Goal: Task Accomplishment & Management: Complete application form

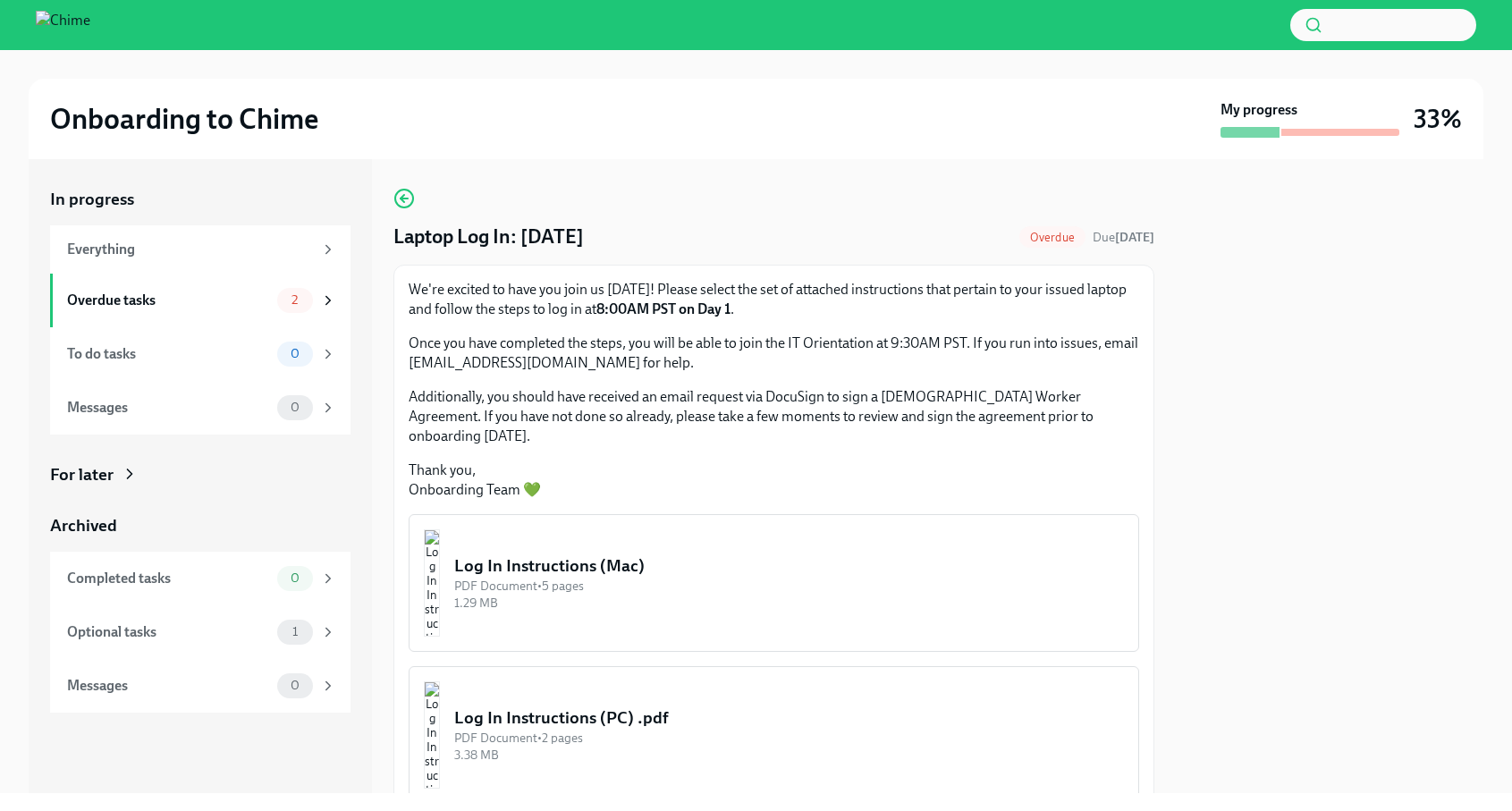
scroll to position [64, 0]
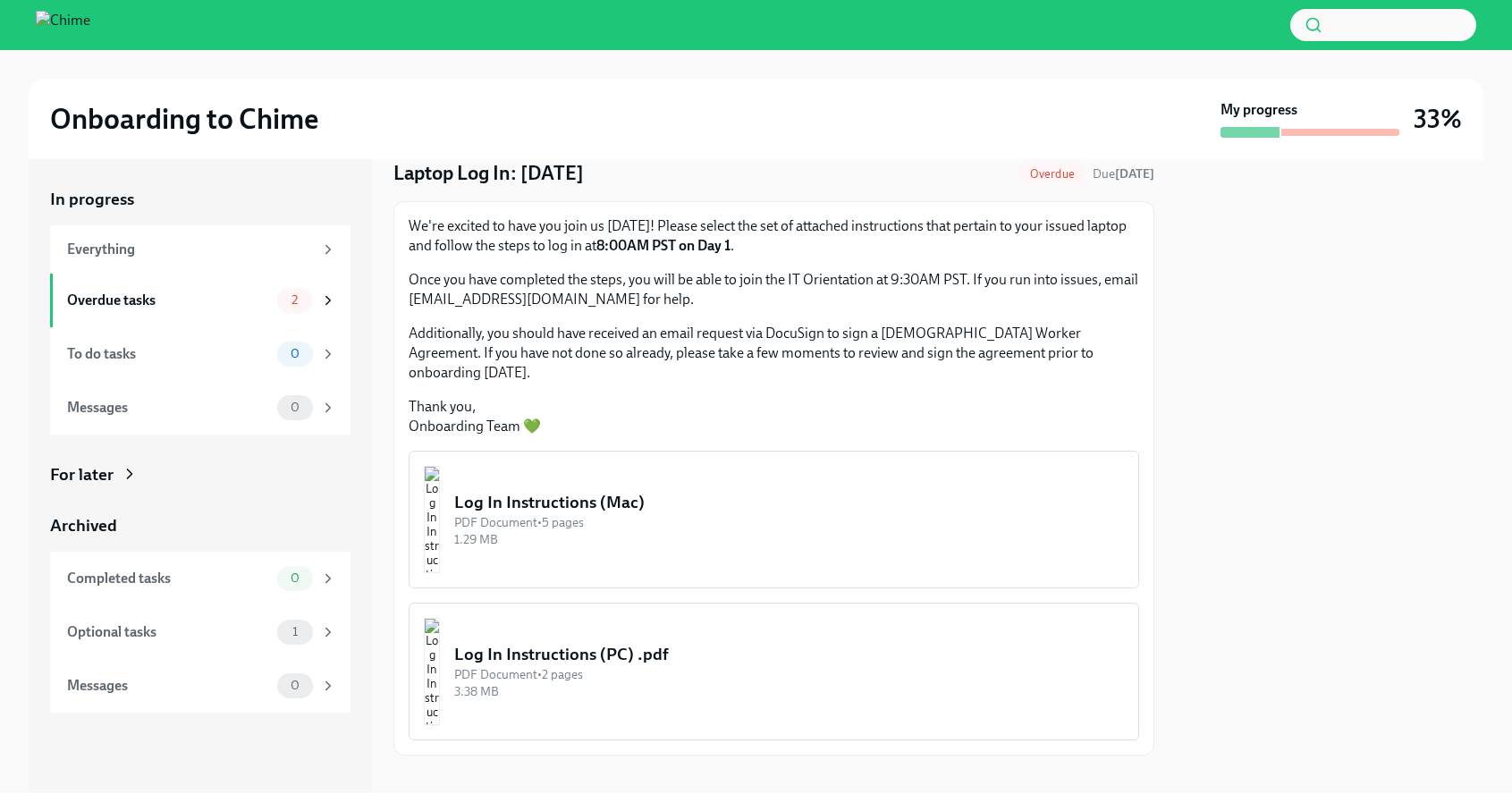
click at [685, 531] on div "1.29 MB" at bounding box center [789, 539] width 670 height 17
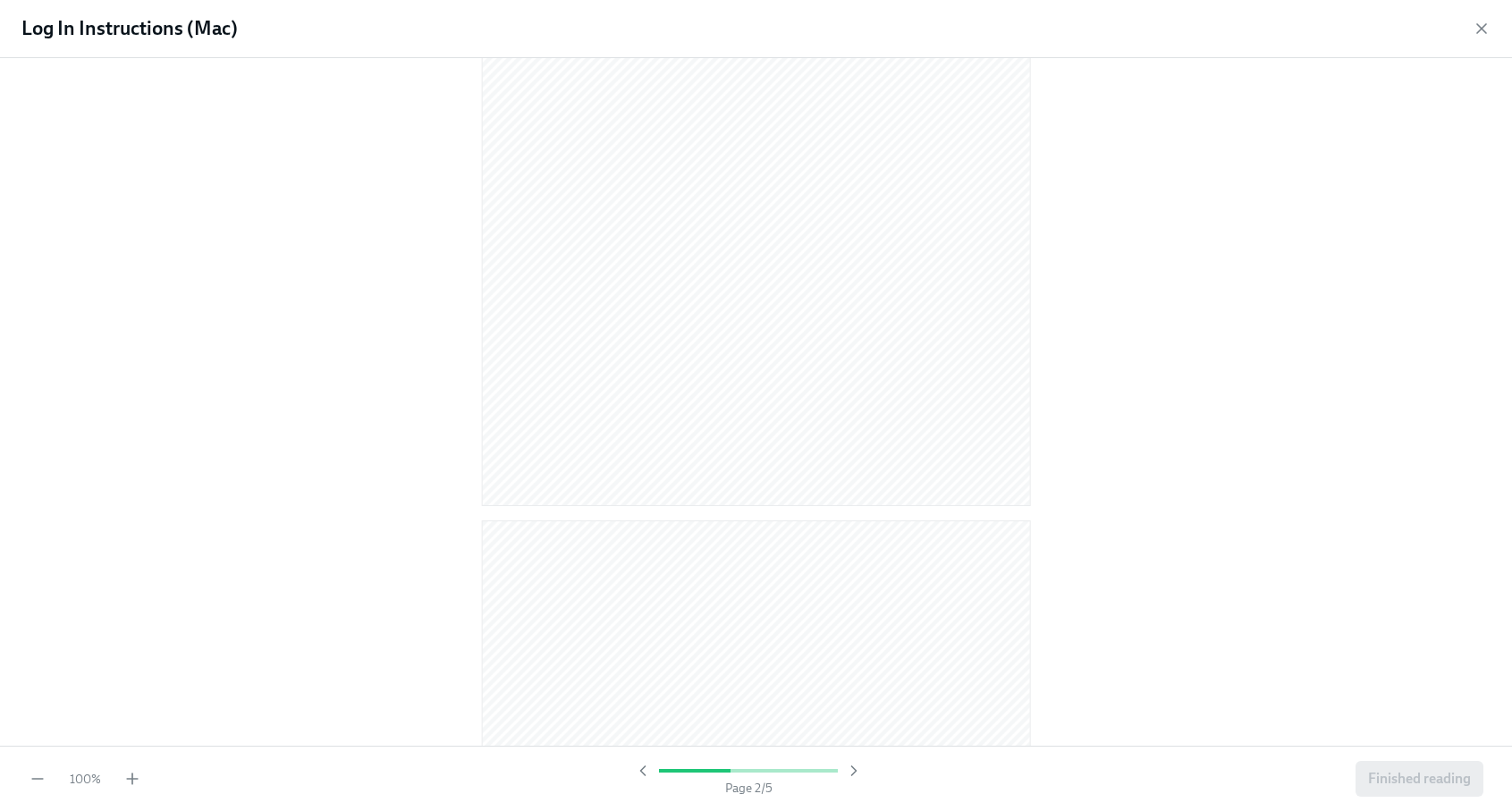
scroll to position [1017, 0]
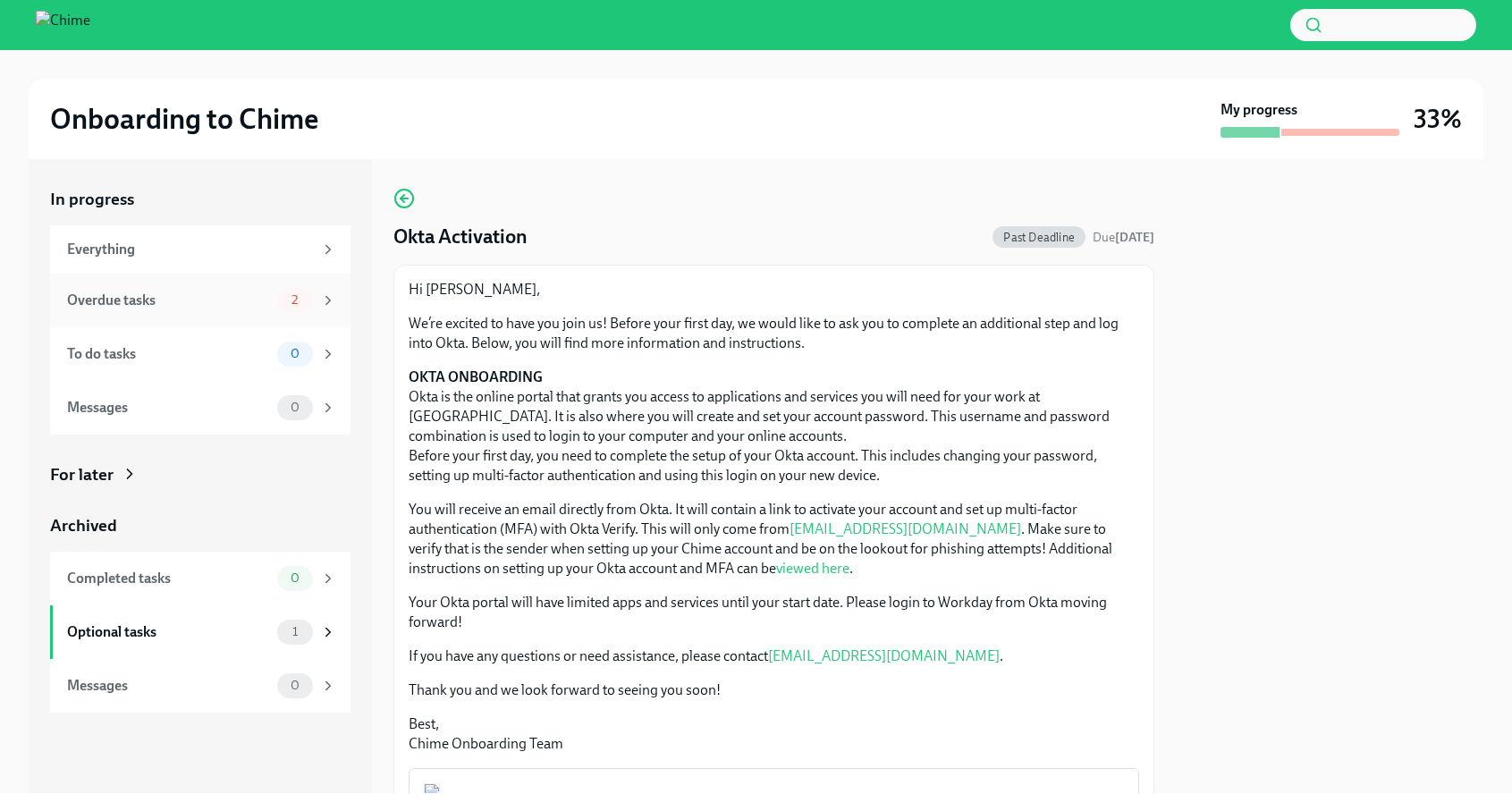
click at [236, 291] on div "Overdue tasks" at bounding box center [168, 300] width 203 height 20
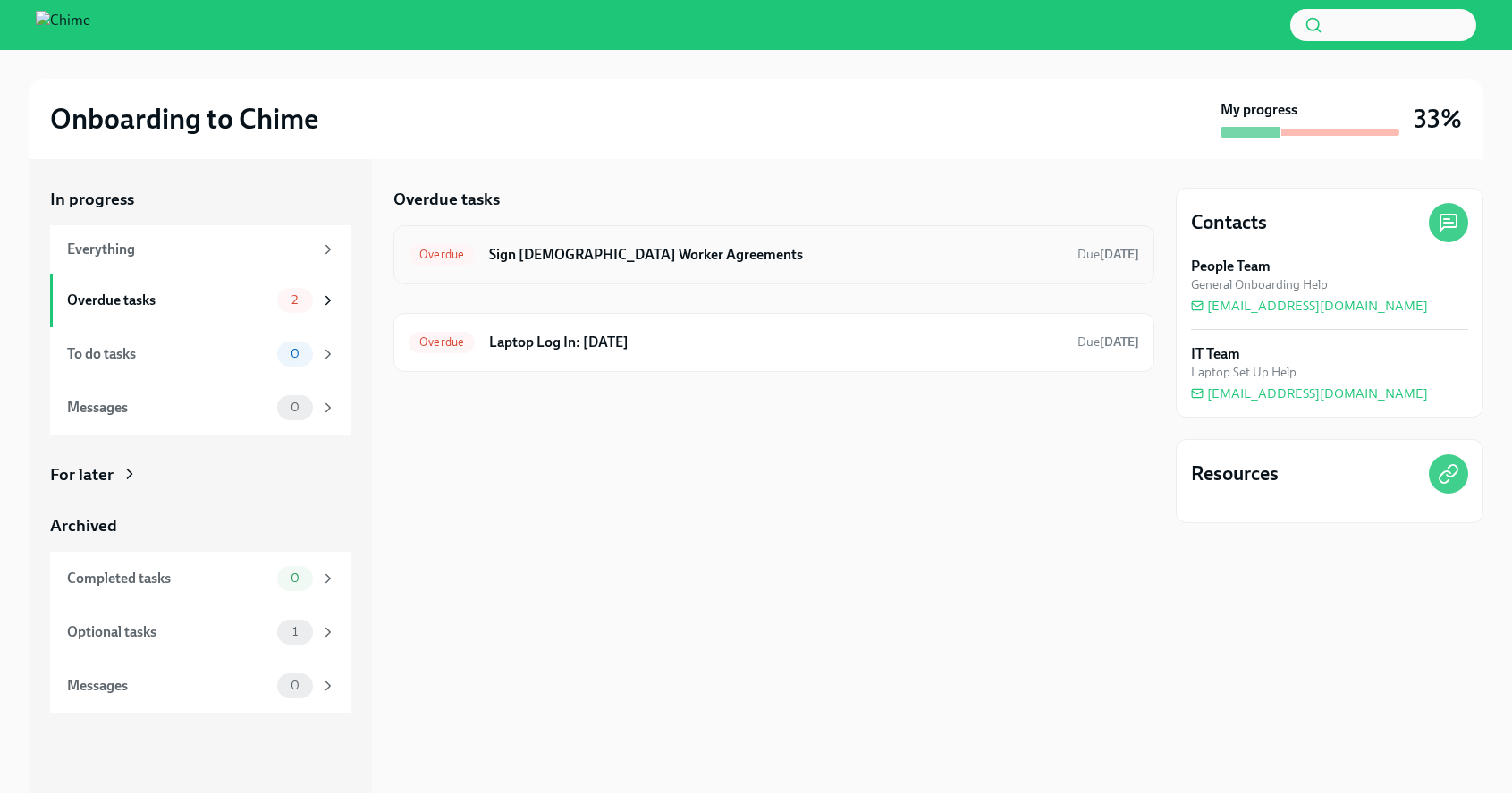
click at [1035, 266] on div "Overdue Sign [DEMOGRAPHIC_DATA] Worker Agreements Due [DATE]" at bounding box center [773, 254] width 731 height 29
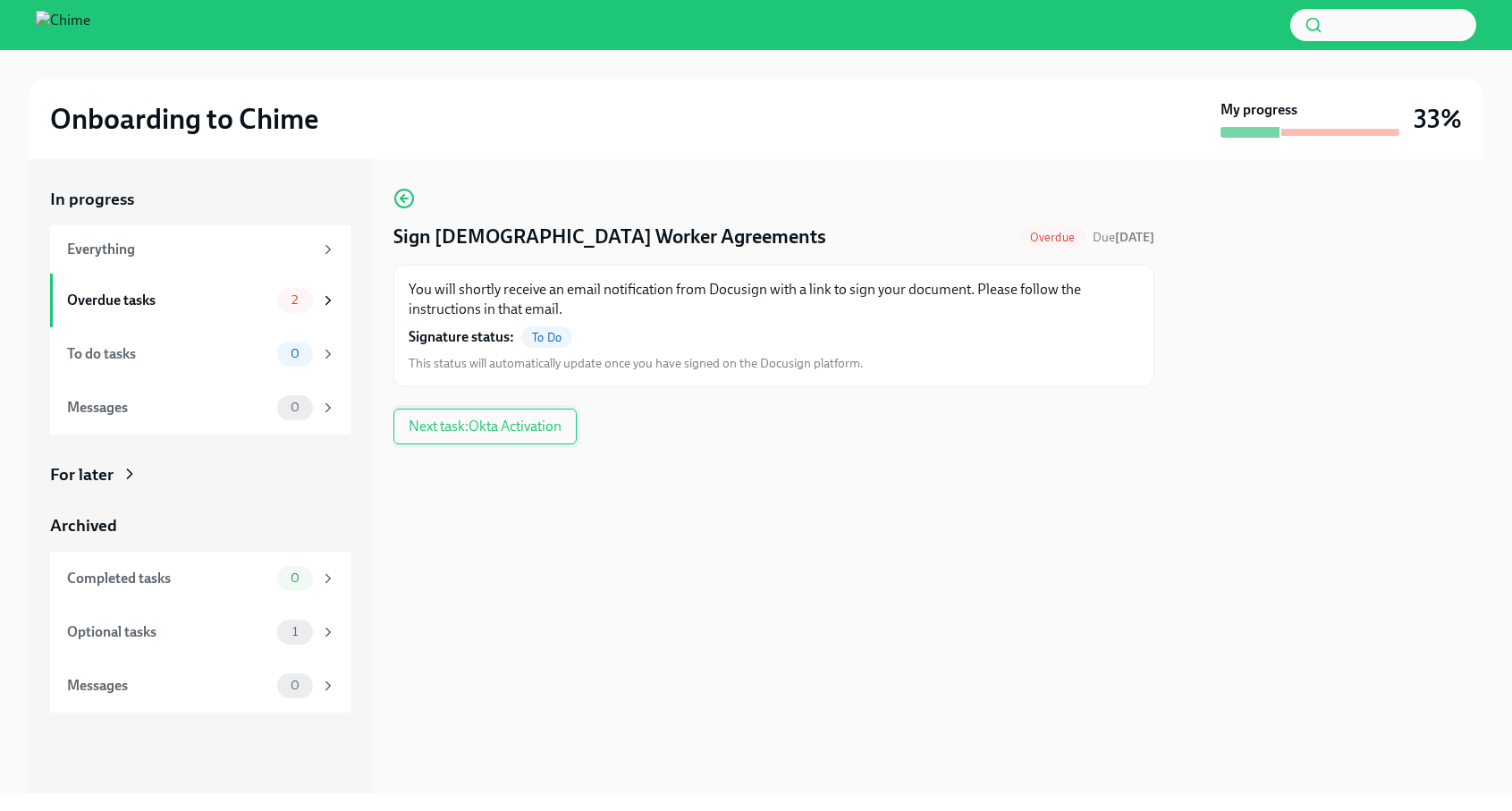
click at [530, 422] on span "Next task : Okta Activation" at bounding box center [485, 426] width 153 height 18
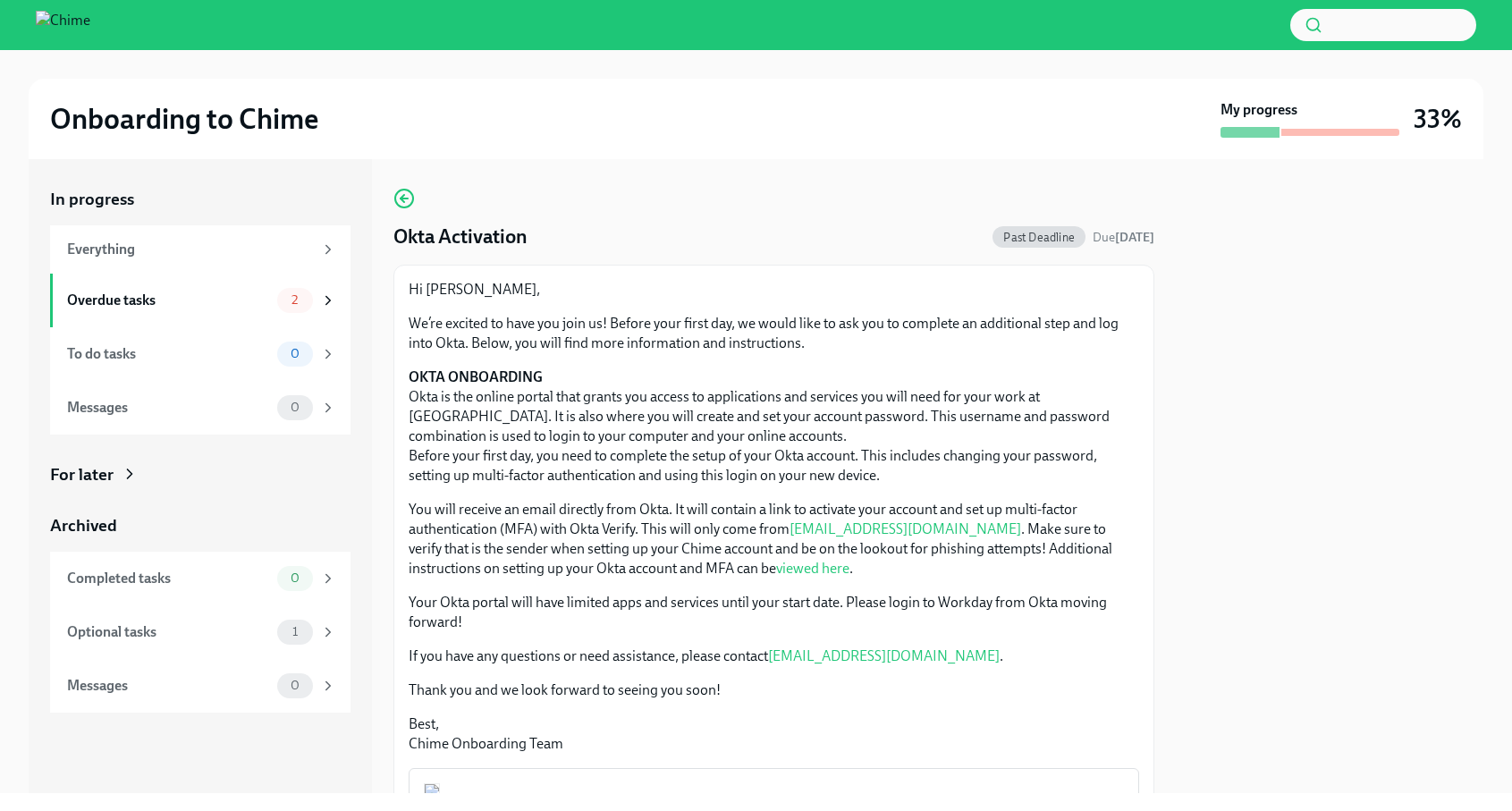
click at [1046, 236] on span "Past Deadline" at bounding box center [1039, 237] width 93 height 13
click at [408, 197] on icon "button" at bounding box center [405, 199] width 22 height 22
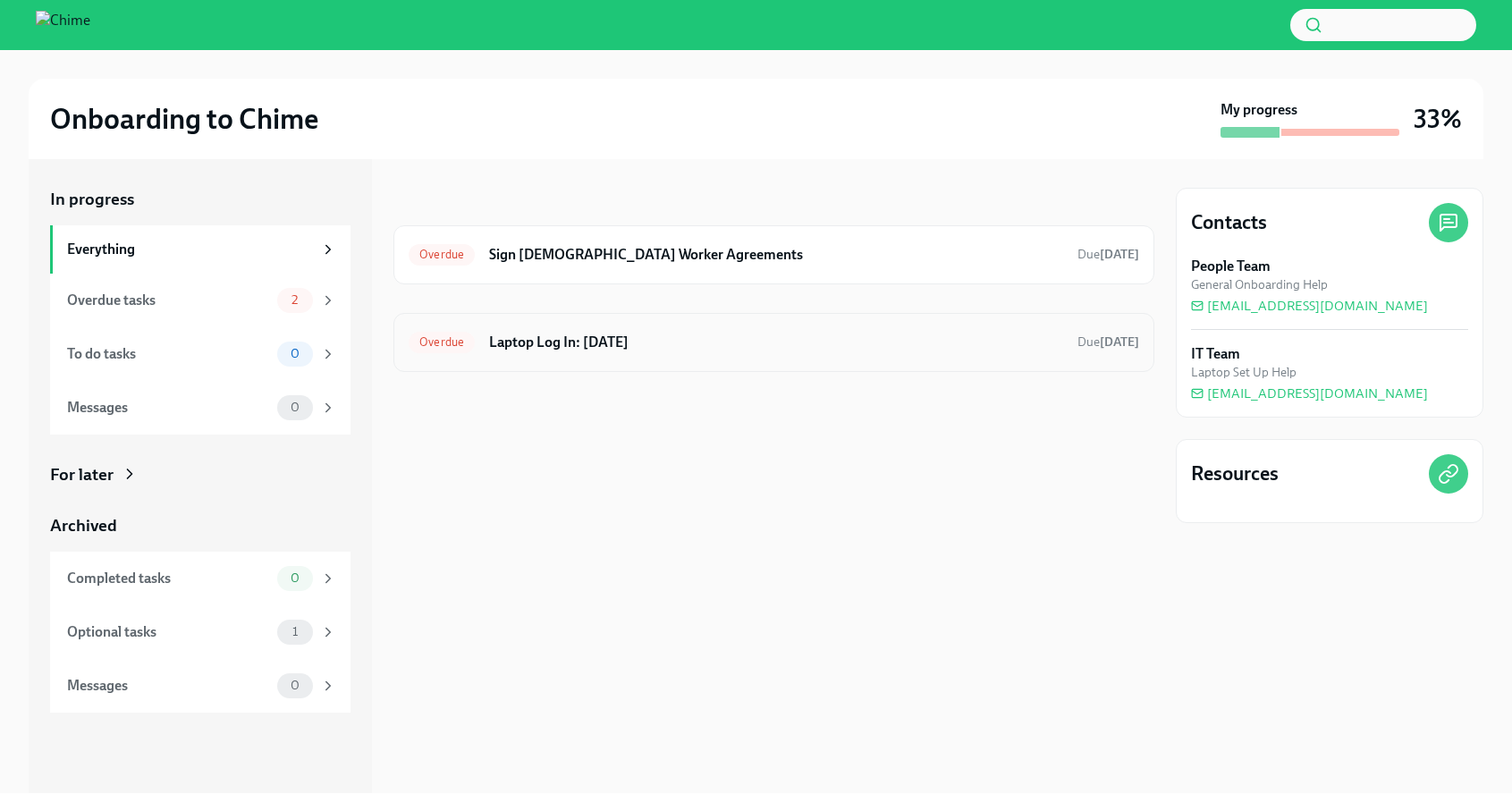
click at [1089, 358] on div "Overdue Laptop Log In: [DATE] Due [DATE]" at bounding box center [773, 342] width 760 height 59
click at [933, 350] on h6 "Laptop Log In: [DATE]" at bounding box center [775, 343] width 574 height 20
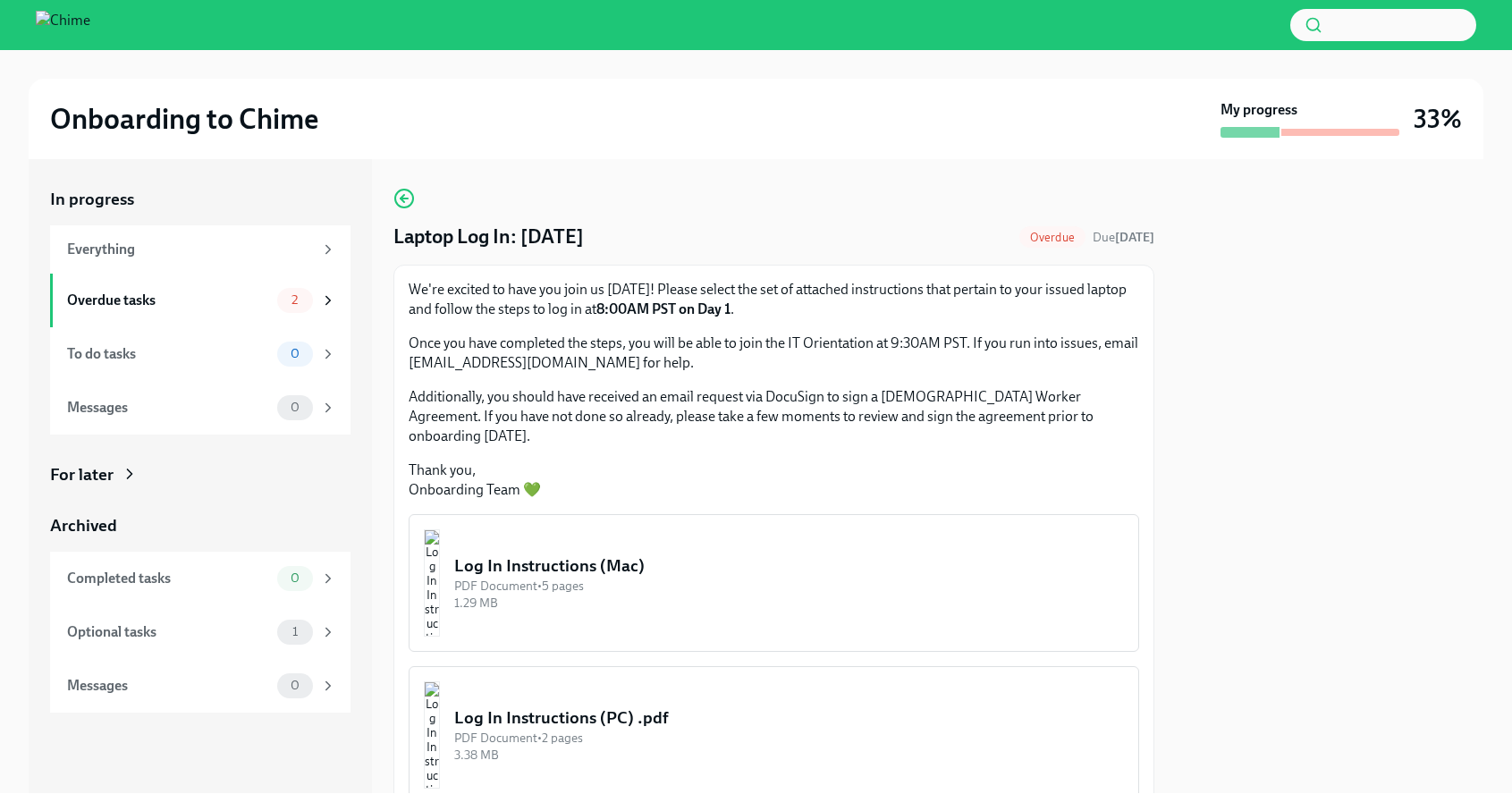
scroll to position [64, 0]
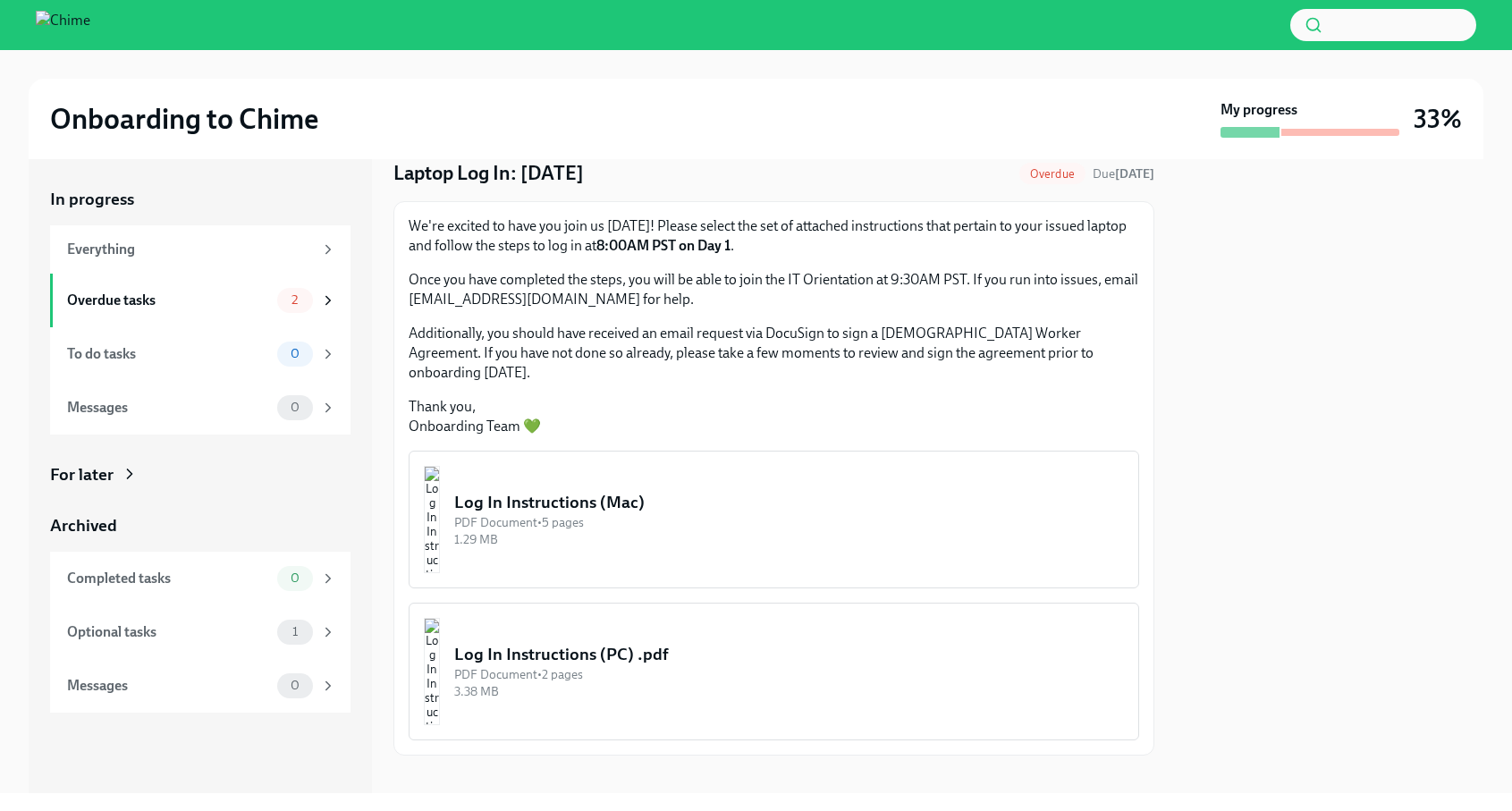
click at [639, 514] on div "PDF Document • 5 pages" at bounding box center [789, 522] width 670 height 17
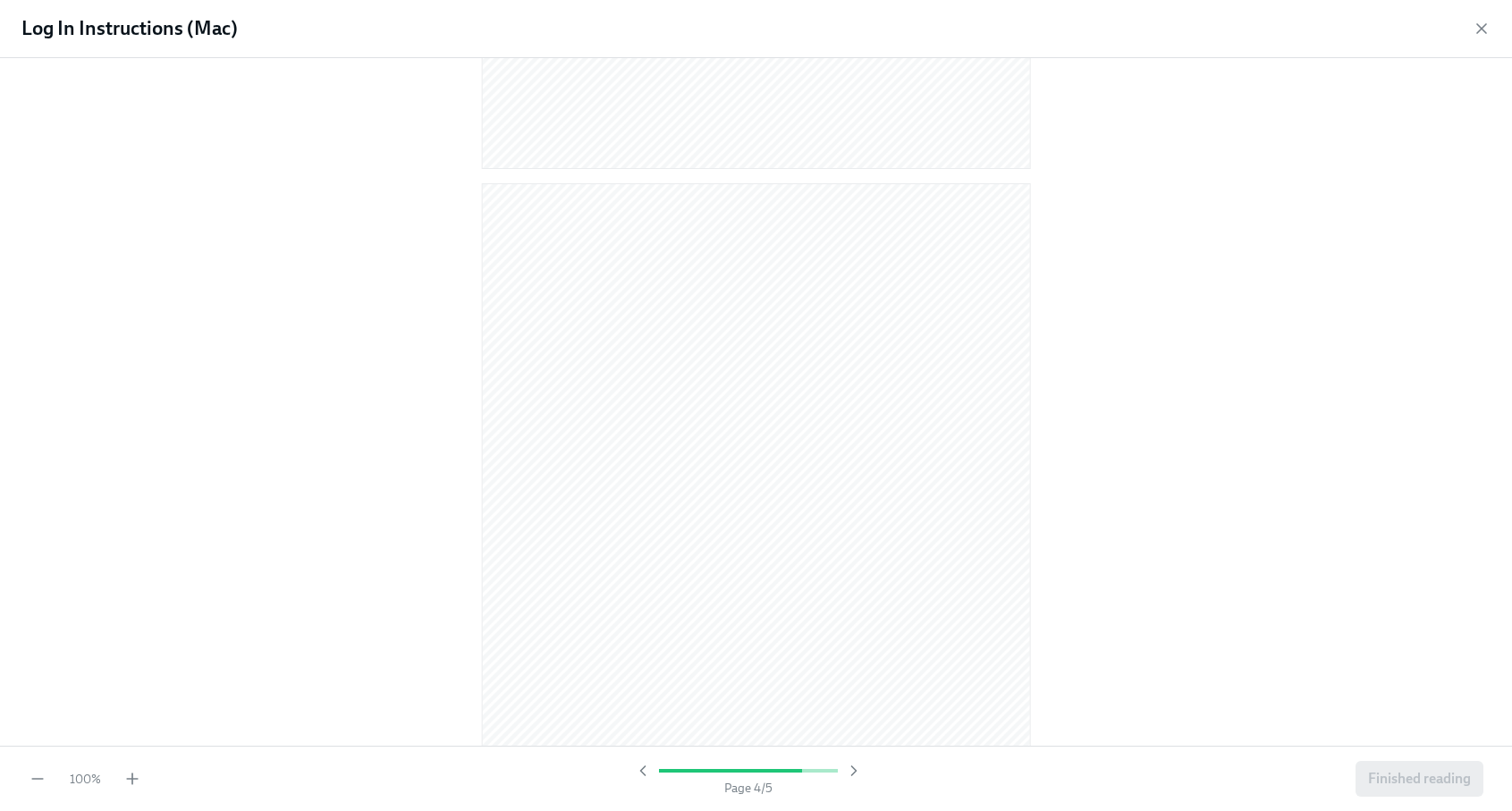
scroll to position [2948, 0]
click at [1419, 784] on span "Finished reading" at bounding box center [1419, 778] width 102 height 18
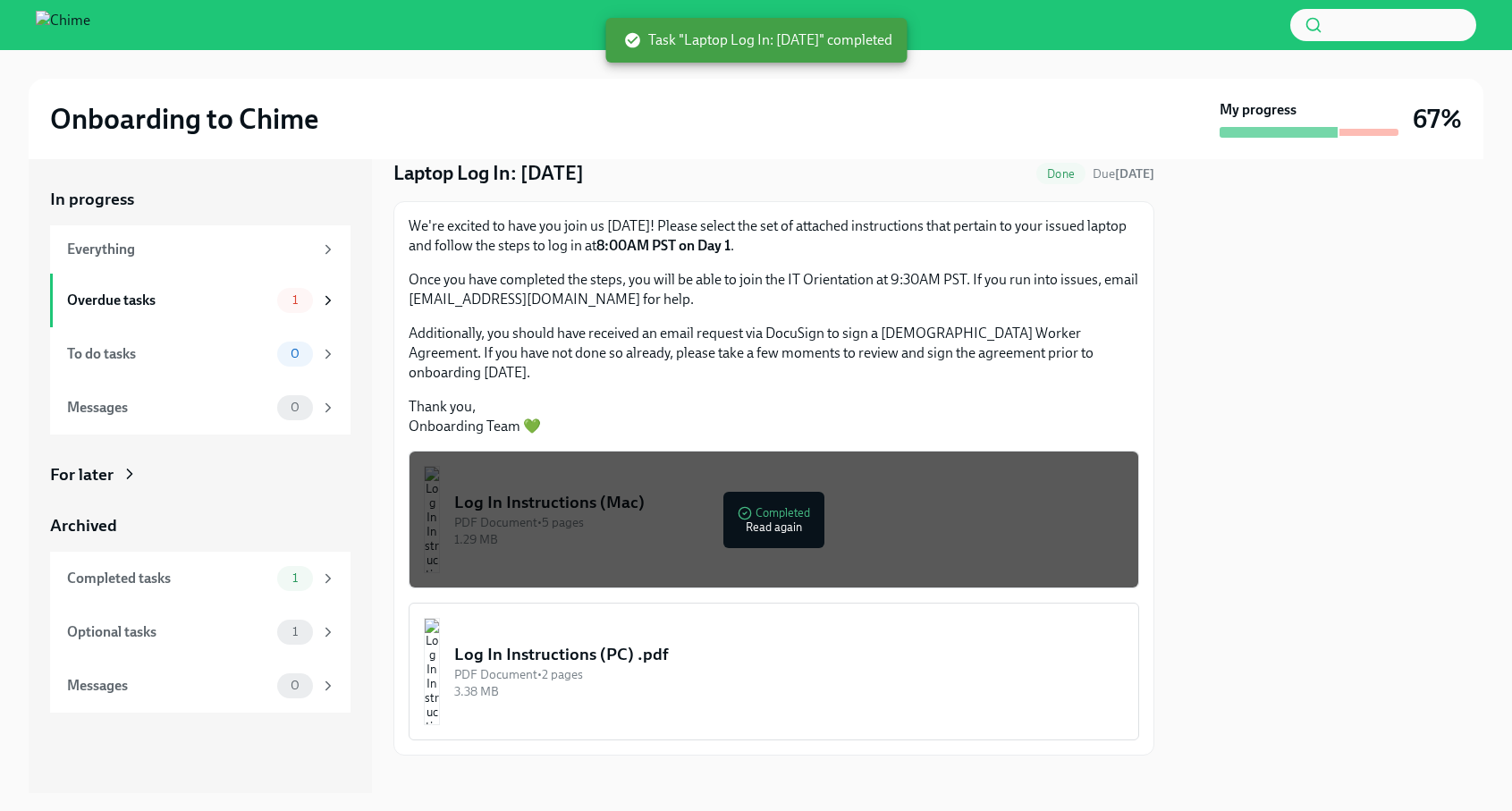
click at [642, 617] on button "Log In Instructions (PC) .pdf PDF Document • 2 pages 3.38 MB" at bounding box center [773, 671] width 731 height 138
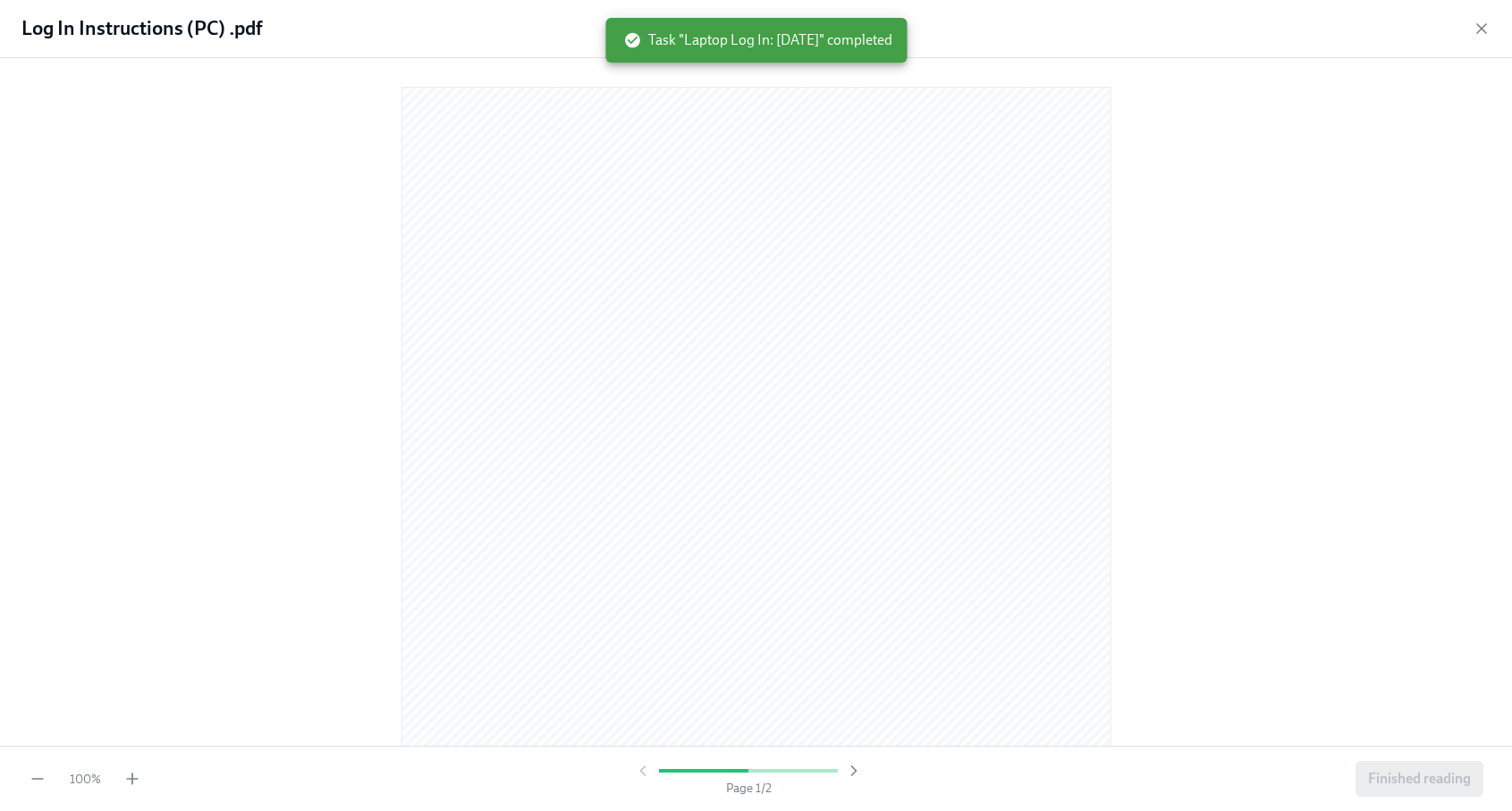
click at [1475, 24] on icon "button" at bounding box center [1482, 29] width 18 height 18
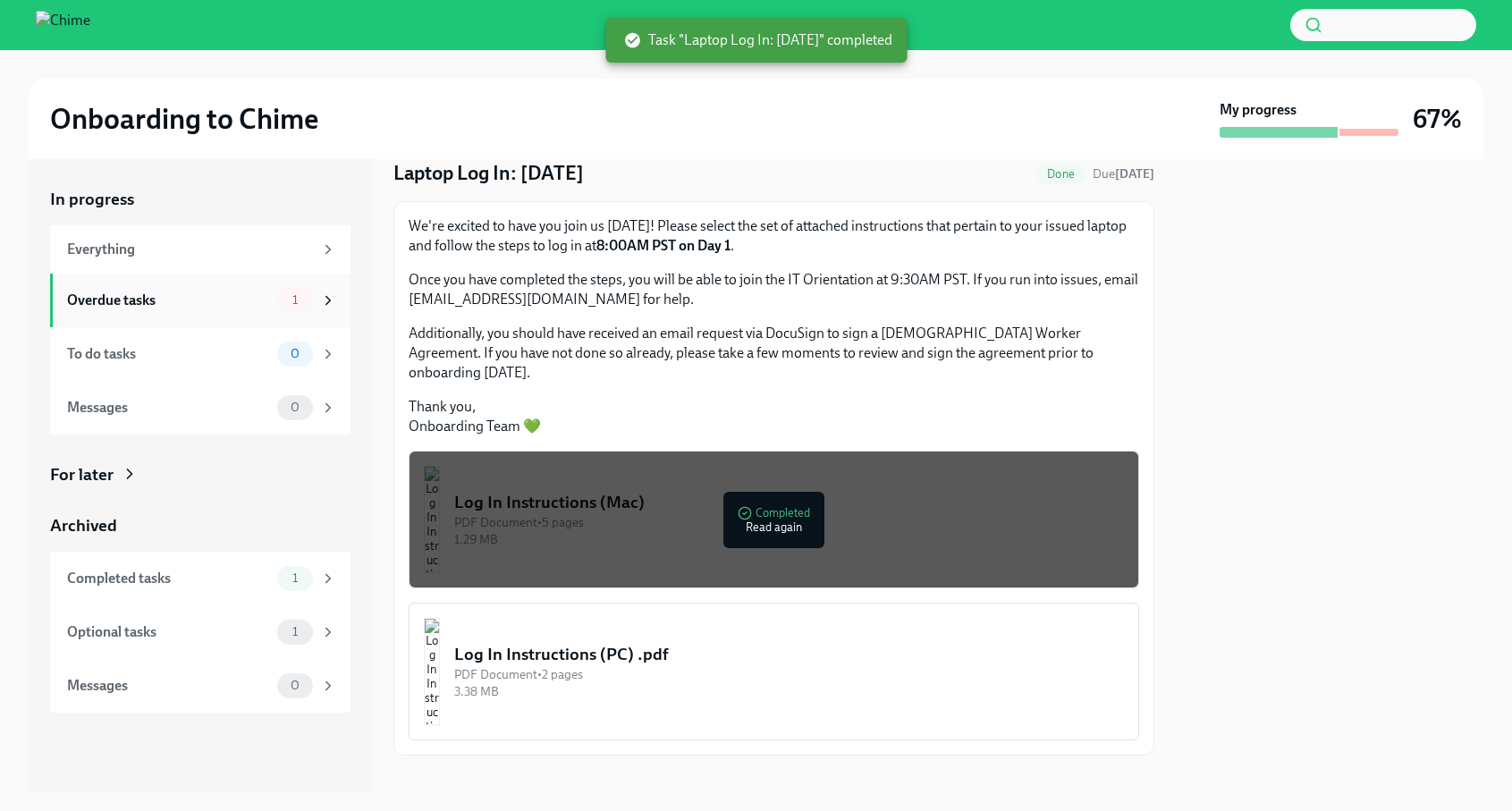
click at [288, 304] on span "1" at bounding box center [294, 299] width 27 height 13
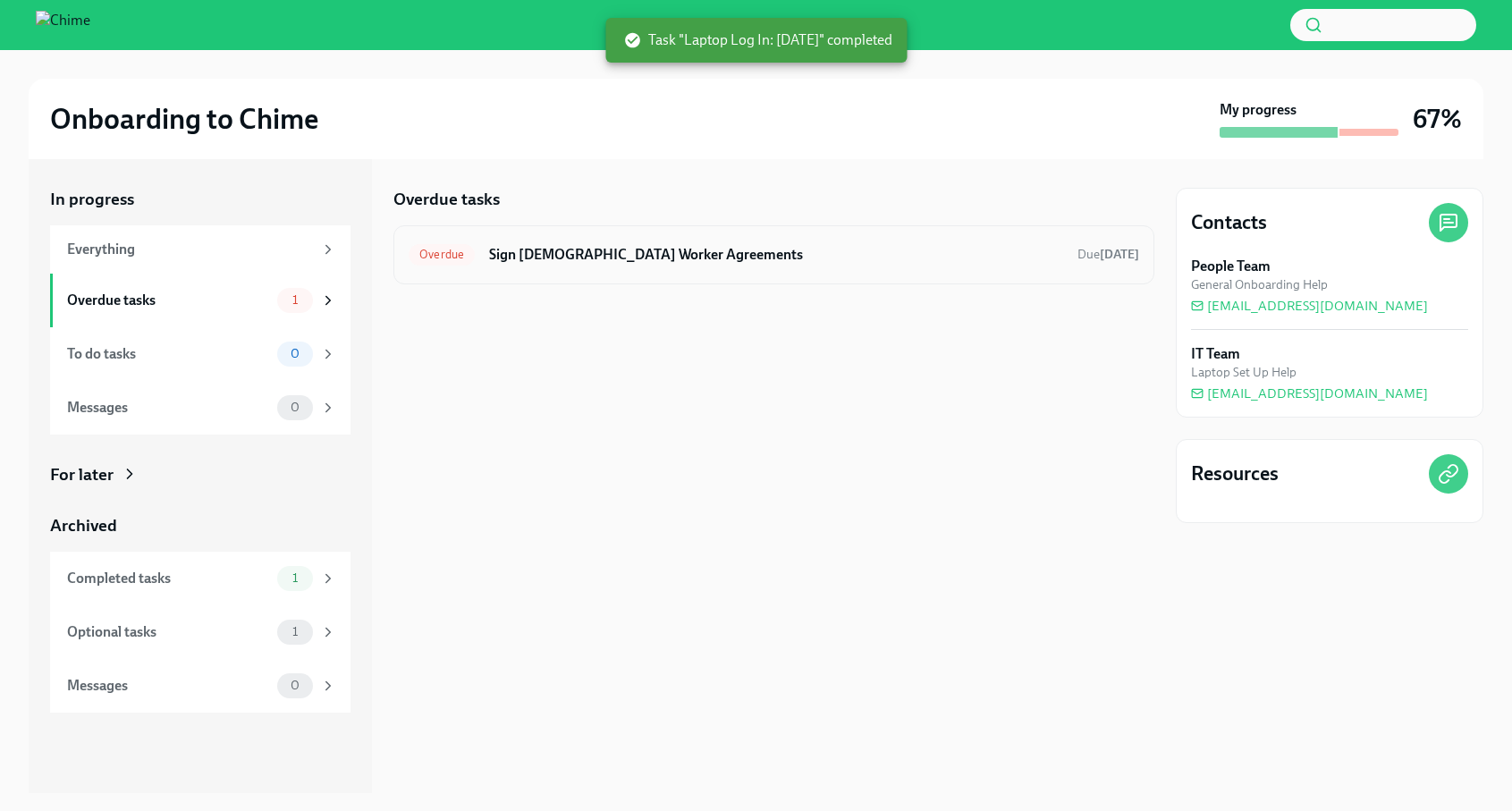
click at [588, 275] on div "Overdue Sign [DEMOGRAPHIC_DATA] Worker Agreements Due [DATE]" at bounding box center [773, 254] width 760 height 59
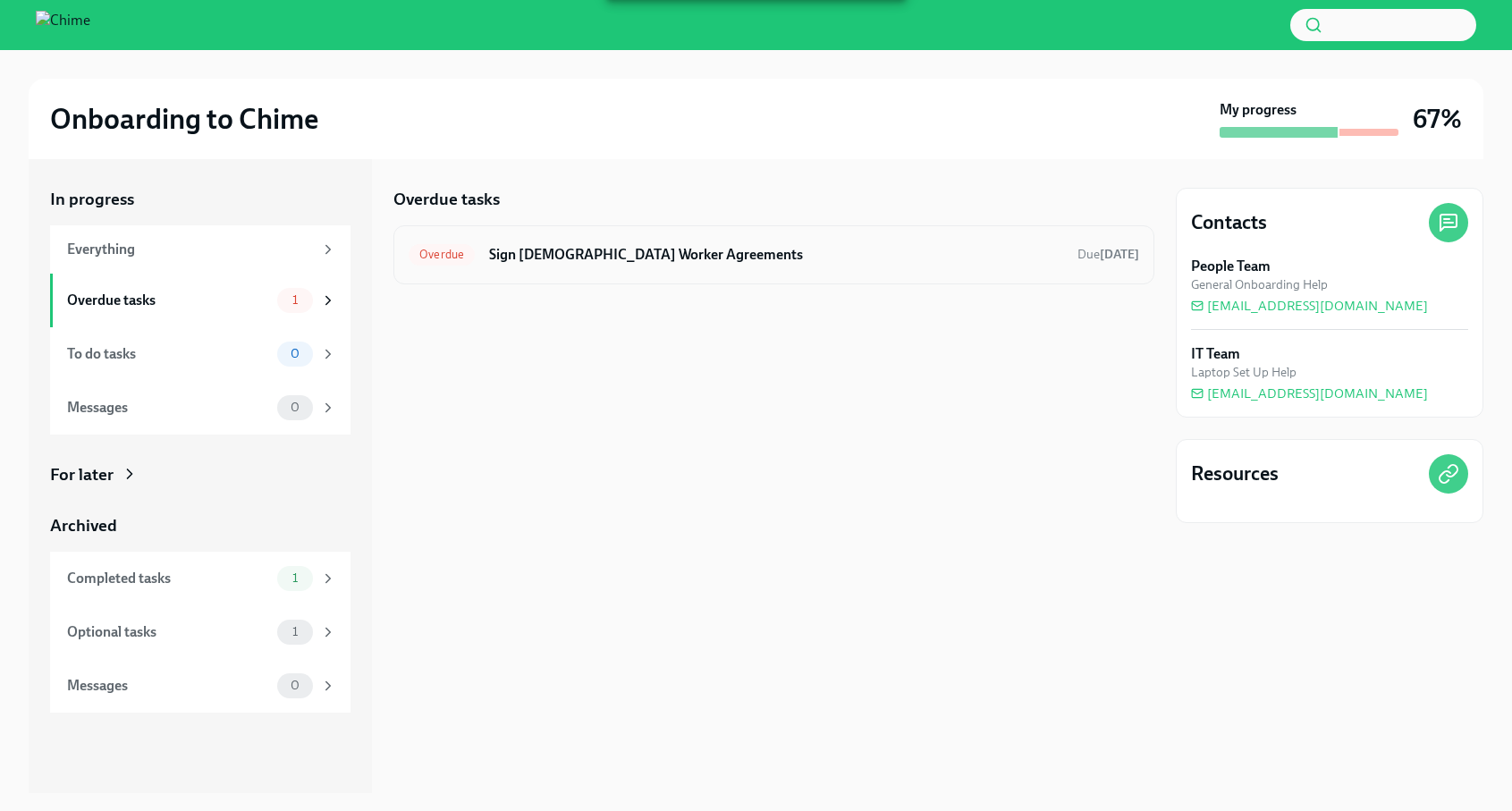
click at [615, 253] on h6 "Sign [DEMOGRAPHIC_DATA] Worker Agreements" at bounding box center [775, 254] width 574 height 20
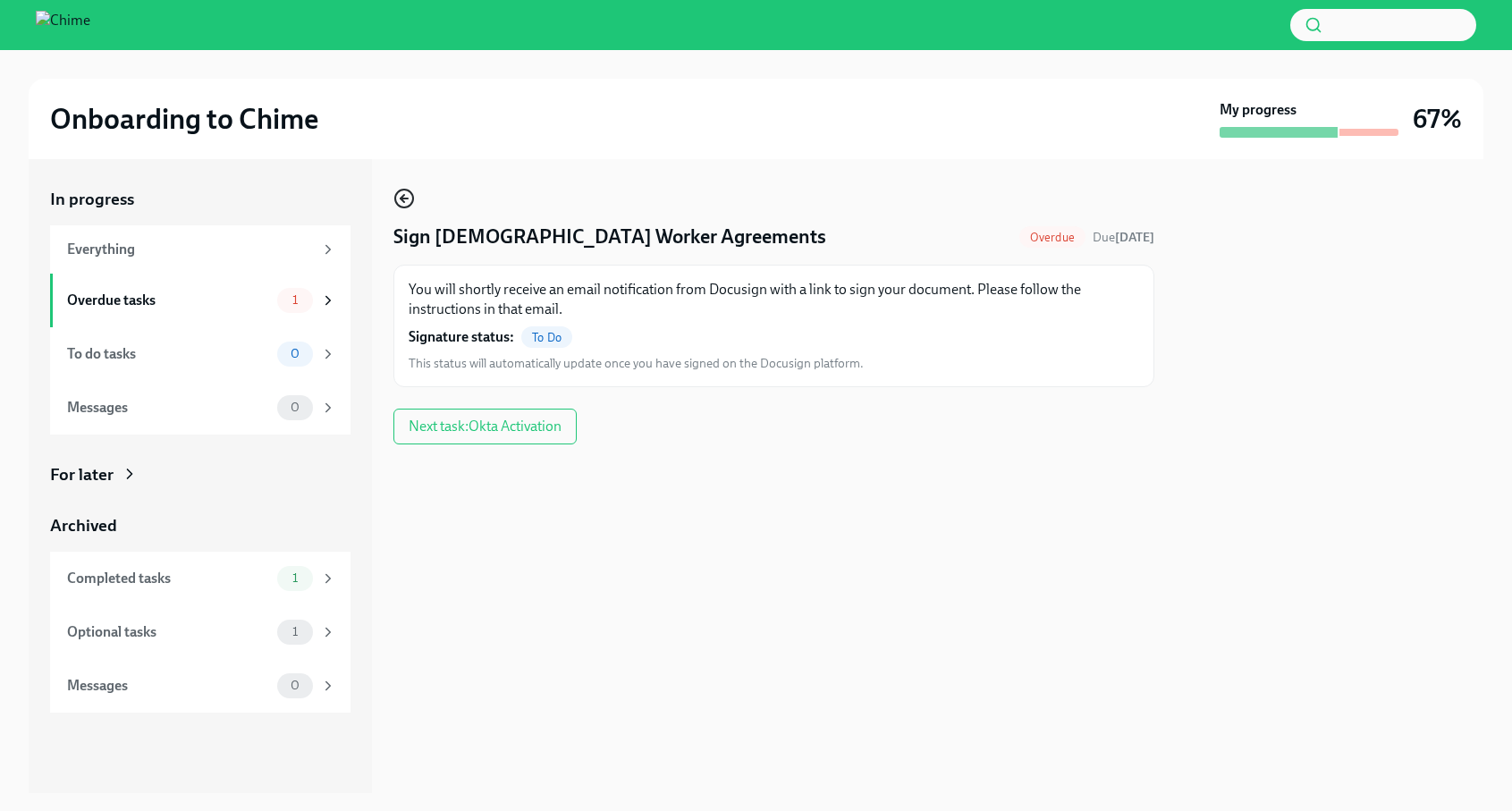
click at [410, 204] on circle "button" at bounding box center [405, 199] width 18 height 18
